Goal: Book appointment/travel/reservation

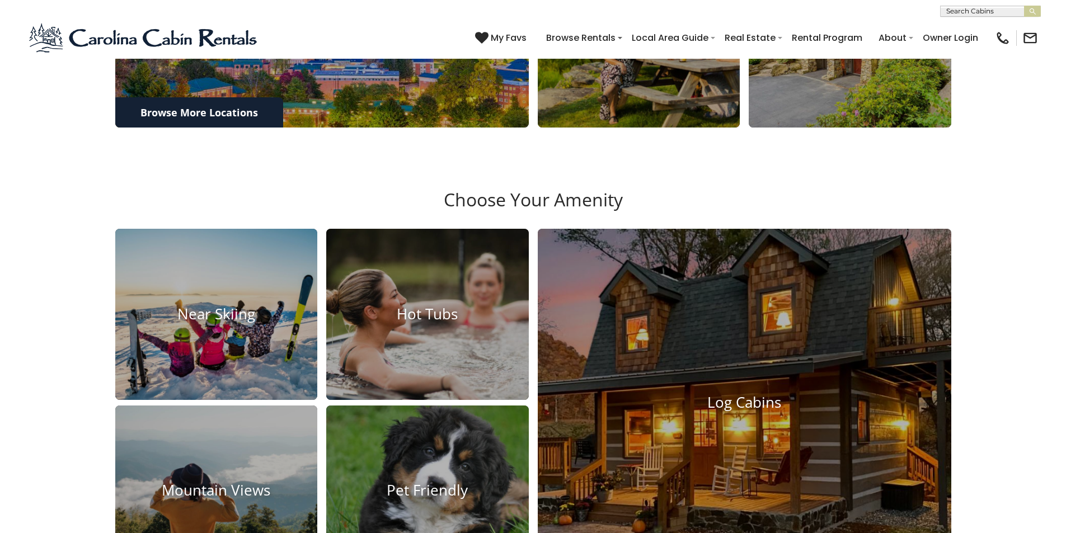
scroll to position [1003, 0]
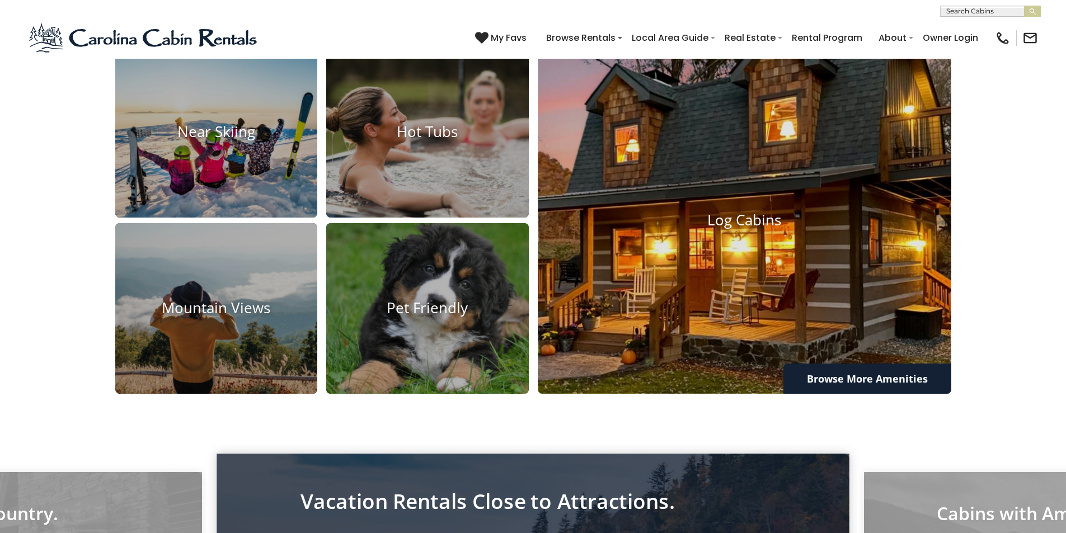
click at [696, 229] on h4 "Log Cabins" at bounding box center [744, 219] width 413 height 17
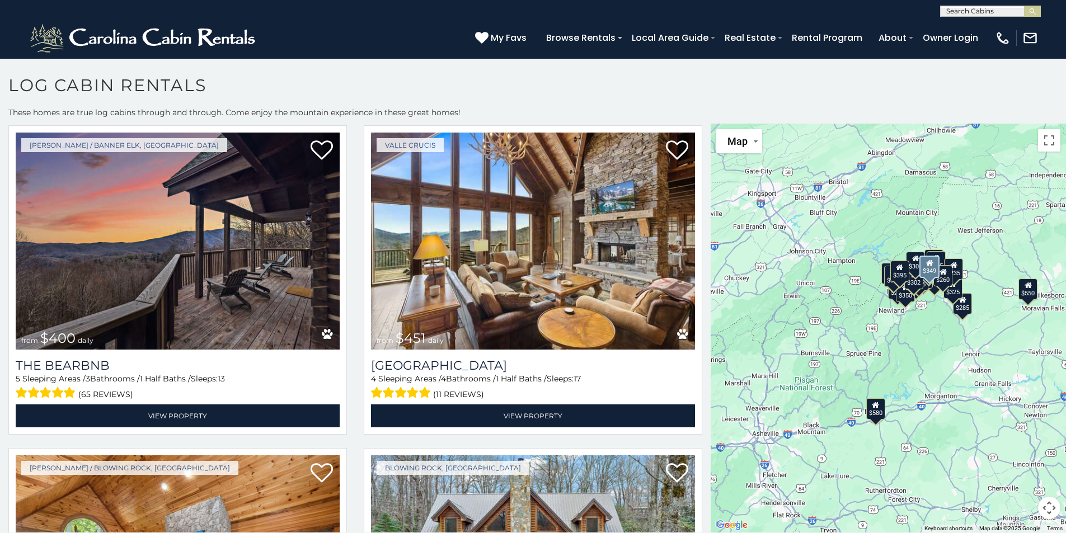
scroll to position [671, 0]
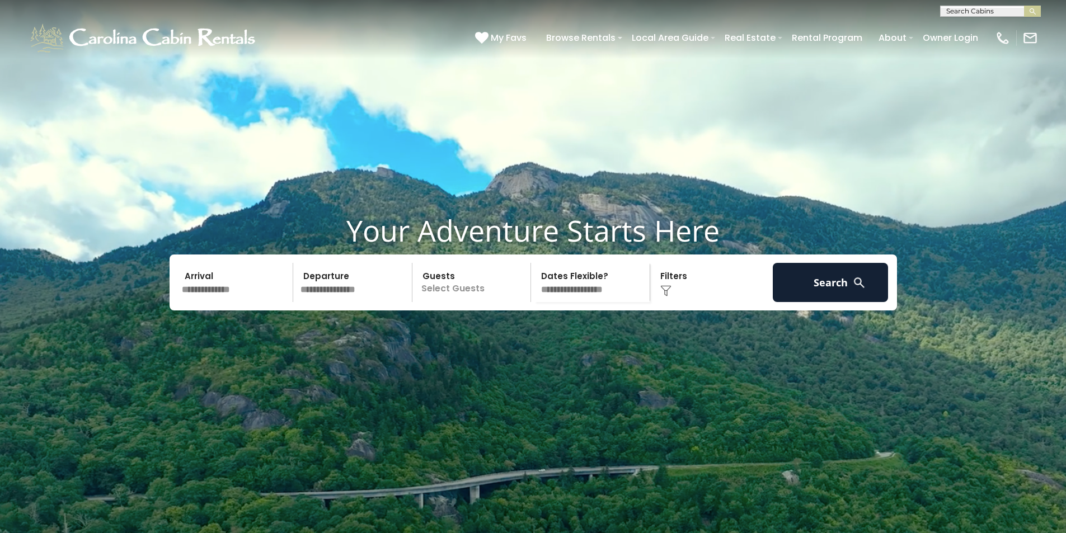
click at [394, 222] on video at bounding box center [533, 266] width 1066 height 533
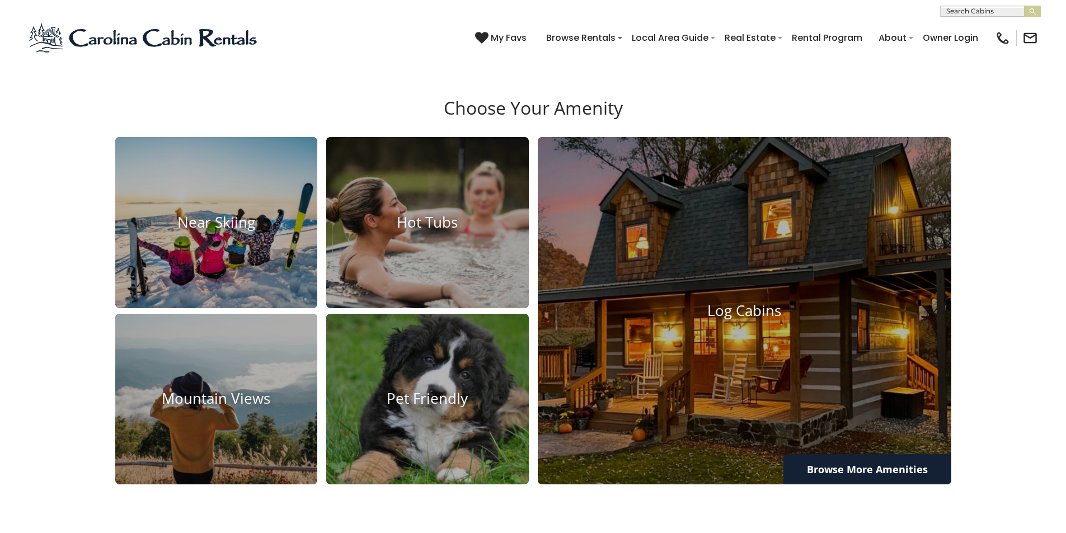
scroll to position [1007, 0]
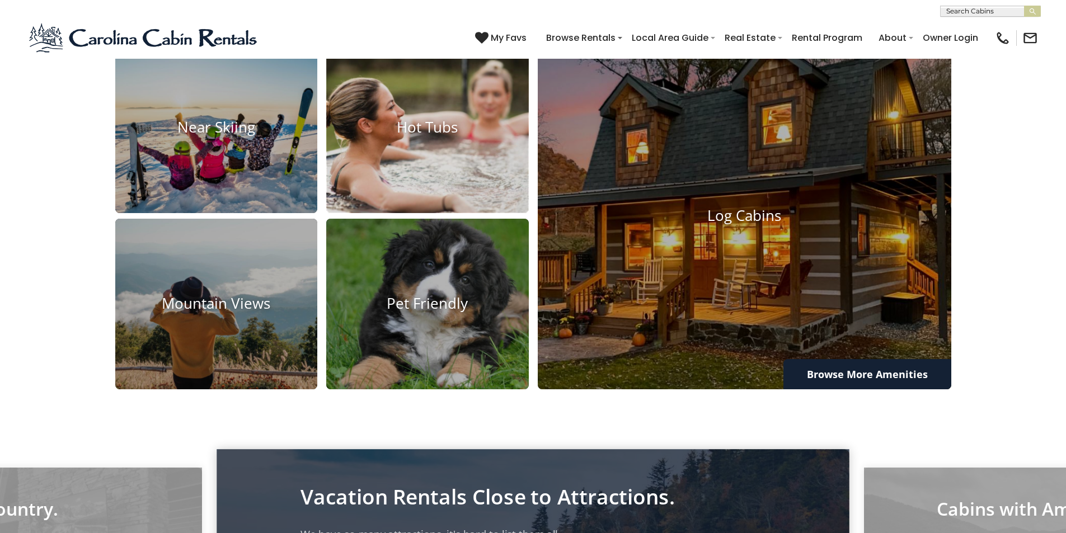
click at [428, 221] on img at bounding box center [427, 127] width 223 height 188
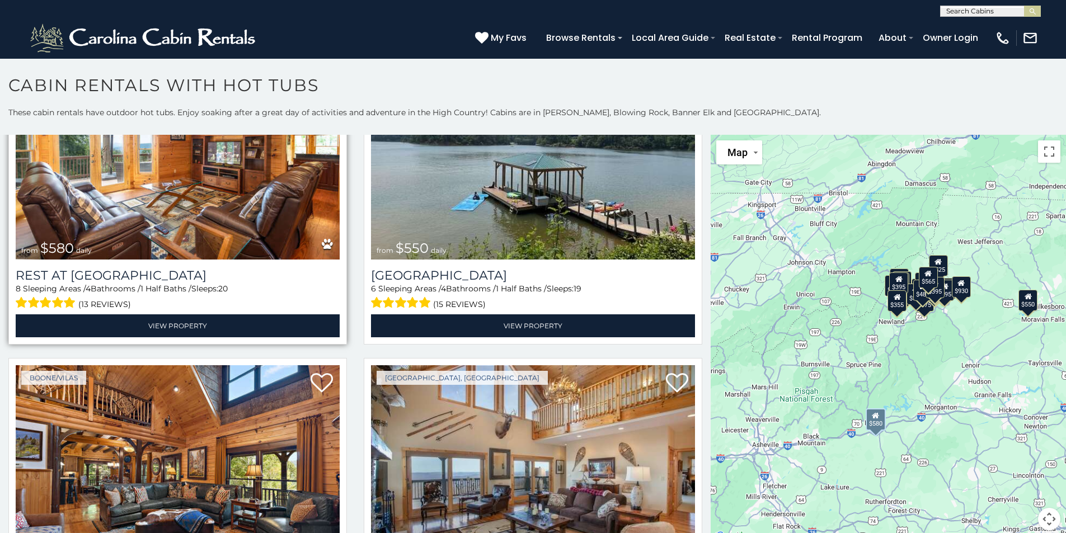
scroll to position [280, 0]
